Goal: Navigation & Orientation: Find specific page/section

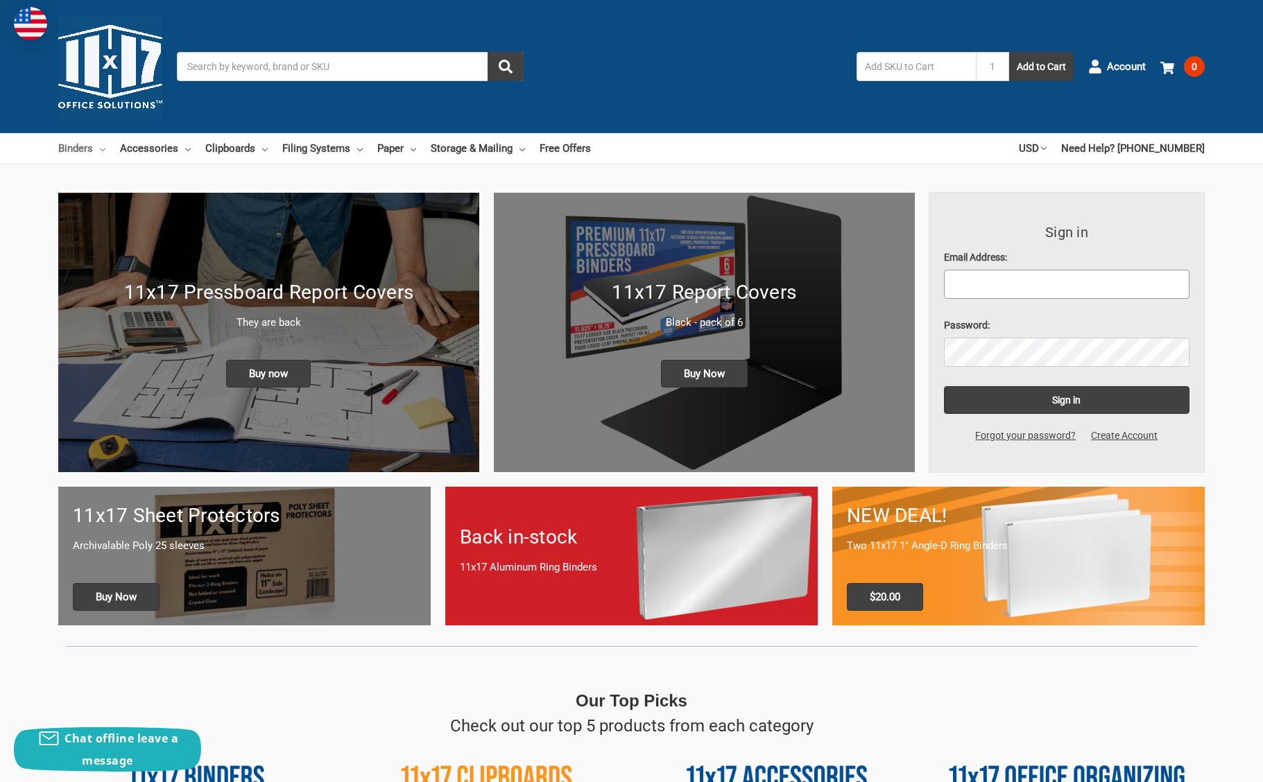
type input "ey2287@columbia.edu"
click at [98, 152] on link "Binders" at bounding box center [81, 148] width 47 height 31
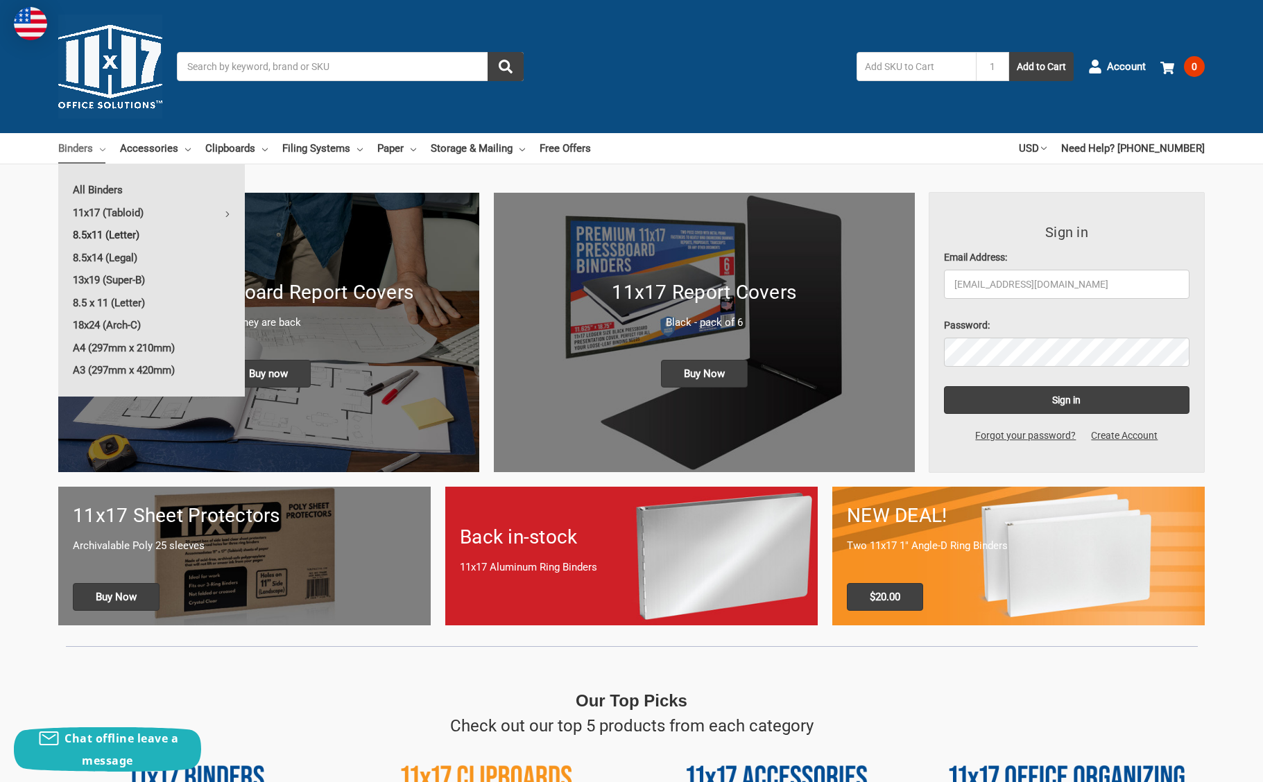
click at [116, 239] on link "8.5x11 (Letter)" at bounding box center [151, 235] width 187 height 22
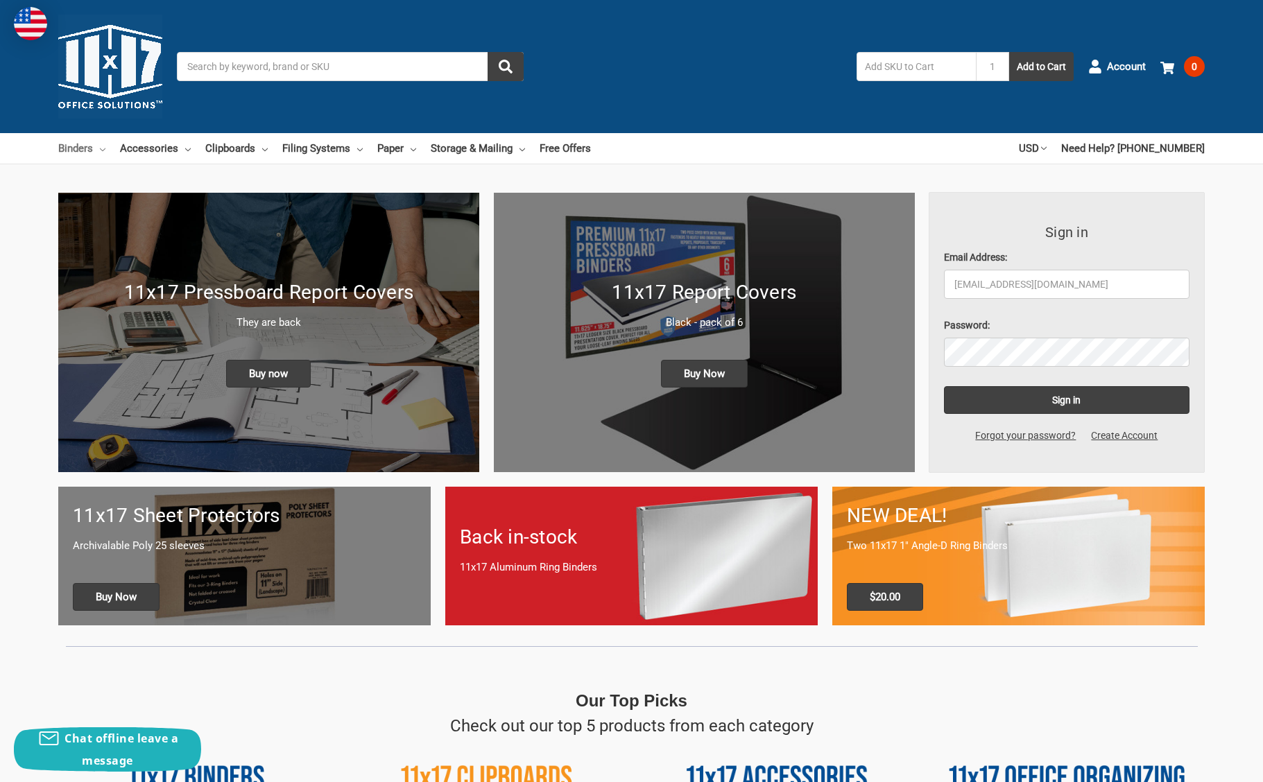
click at [87, 146] on link "Binders" at bounding box center [81, 148] width 47 height 31
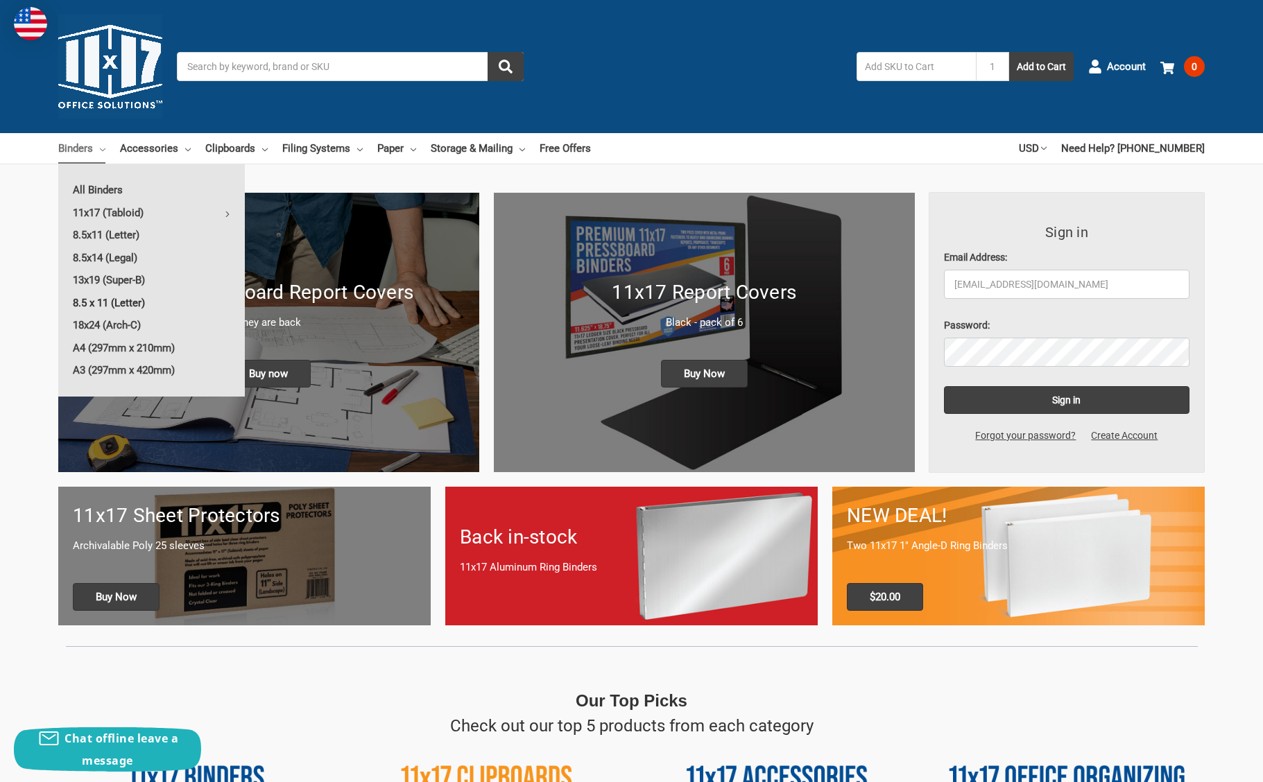
click at [103, 301] on link "8.5 x 11 (Letter)" at bounding box center [151, 303] width 187 height 22
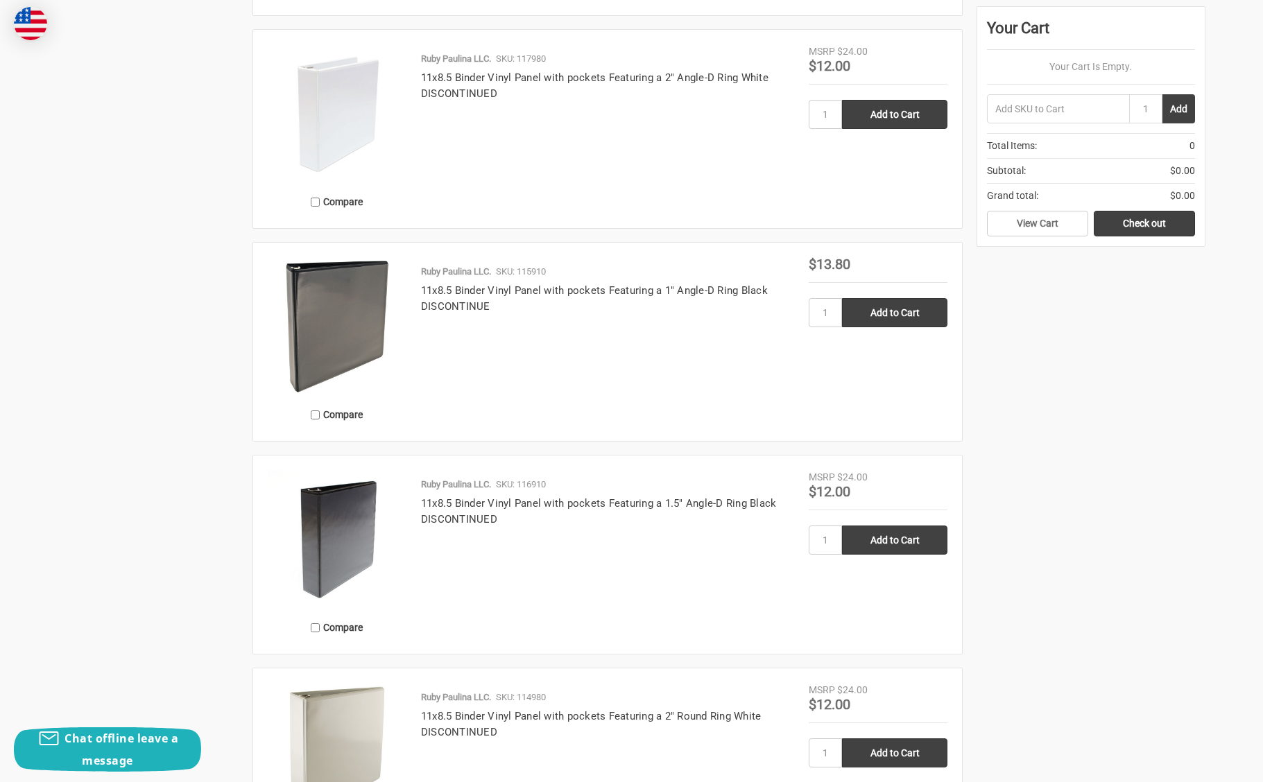
scroll to position [1131, 0]
